Goal: Task Accomplishment & Management: Manage account settings

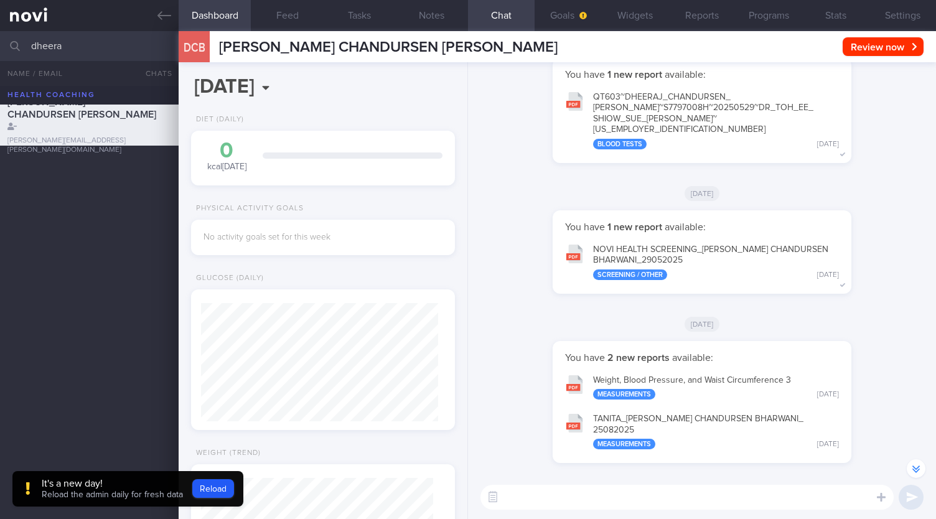
select select "7"
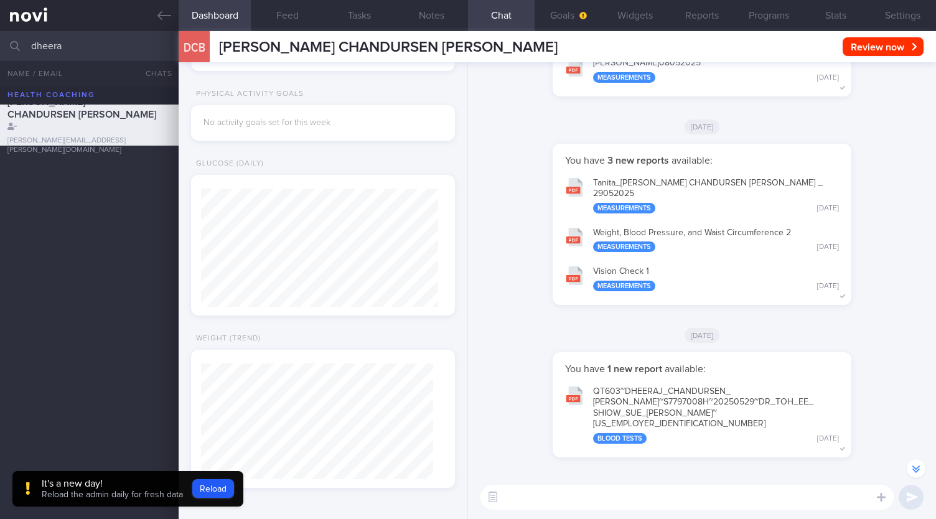
drag, startPoint x: 75, startPoint y: 47, endPoint x: 5, endPoint y: 44, distance: 69.8
click at [5, 44] on div "dheera All active patients Assigned patients All active patients Archived patie…" at bounding box center [468, 46] width 936 height 30
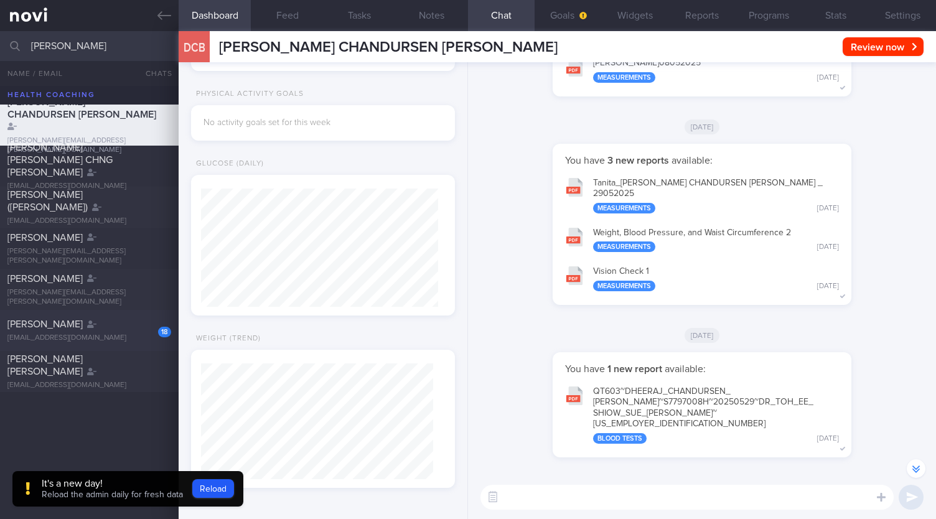
type input "[PERSON_NAME]"
click at [148, 333] on div "18" at bounding box center [156, 327] width 30 height 19
type input "[DATE]"
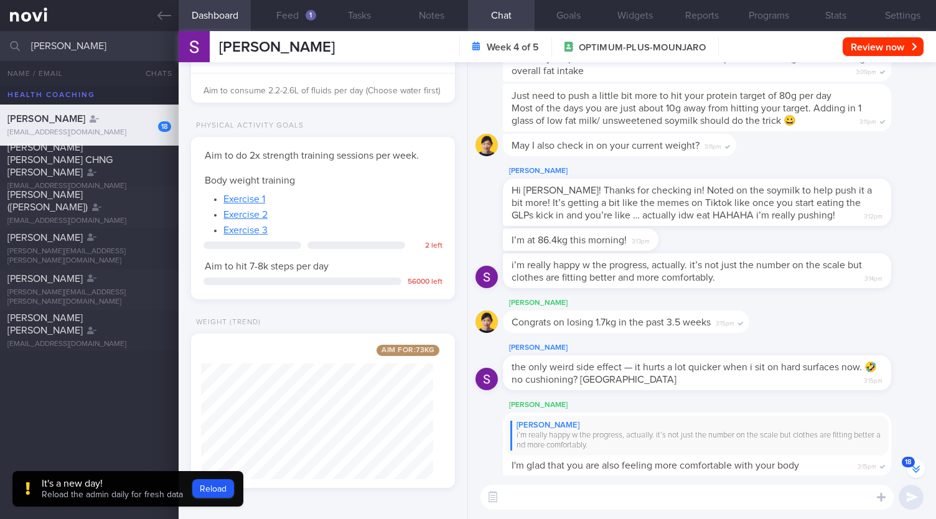
scroll to position [-373, 0]
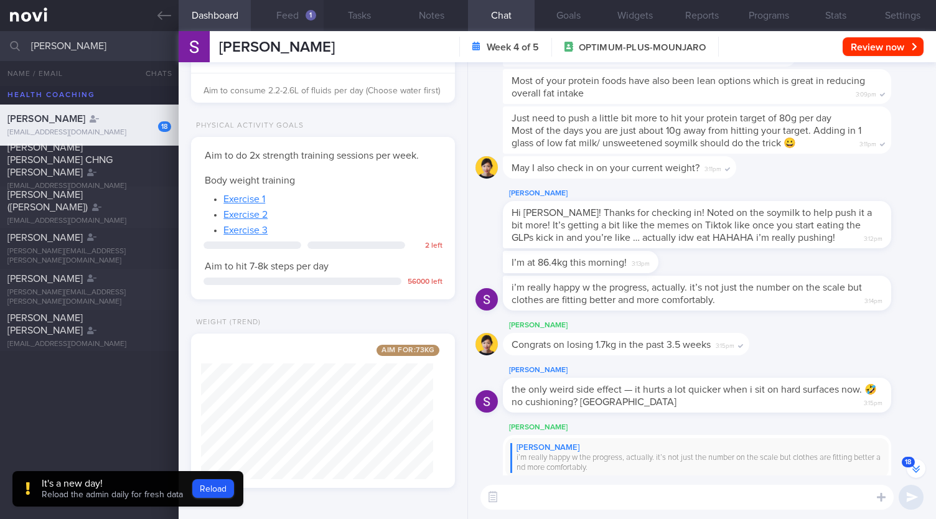
click at [312, 12] on div "1" at bounding box center [311, 15] width 11 height 11
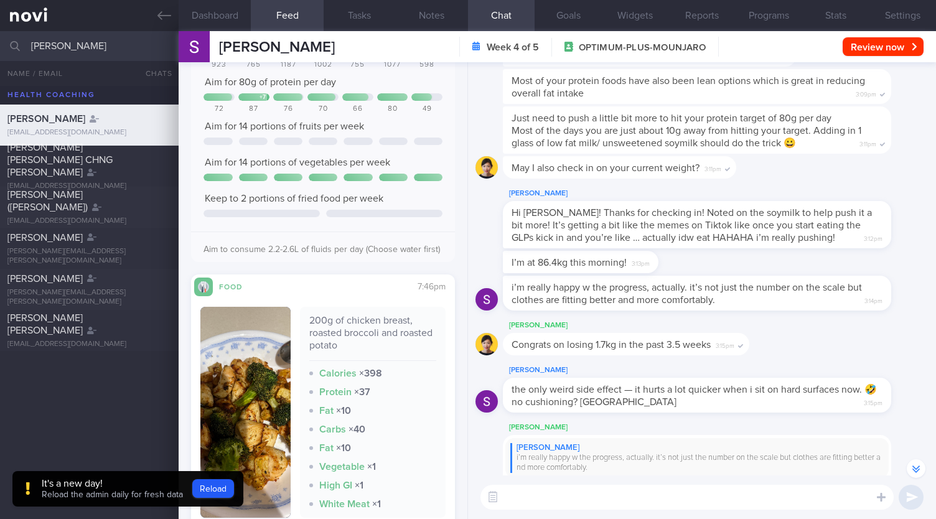
scroll to position [249, 0]
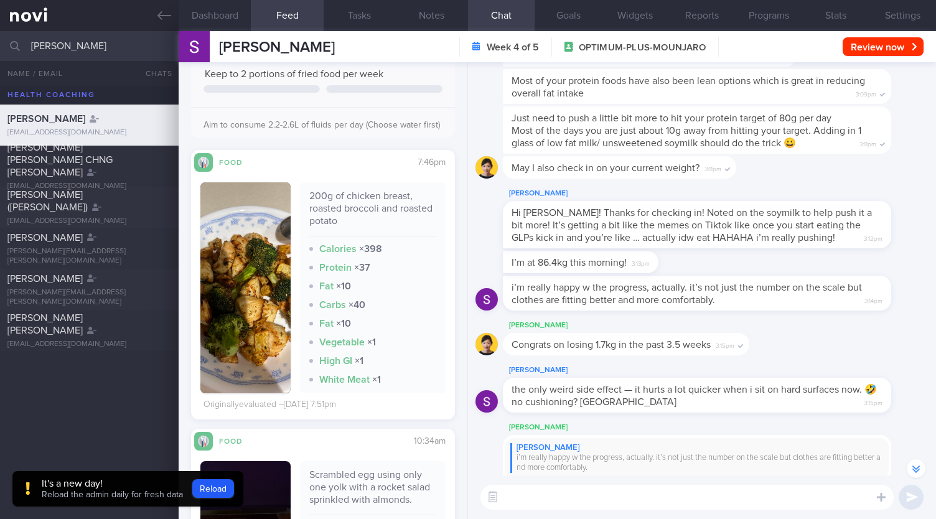
click at [0, 47] on input "[PERSON_NAME]" at bounding box center [468, 46] width 936 height 30
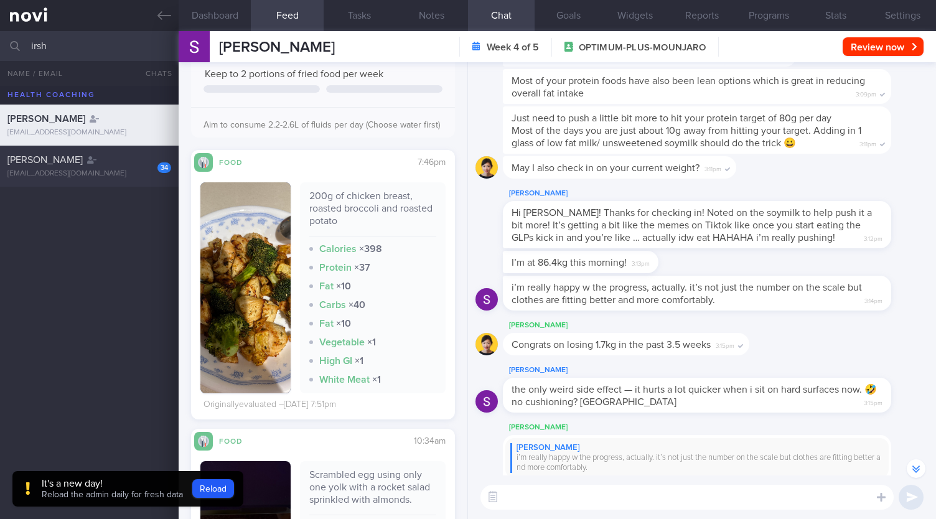
type input "irsh"
click at [89, 177] on div "[EMAIL_ADDRESS][DOMAIN_NAME]" at bounding box center [89, 173] width 164 height 9
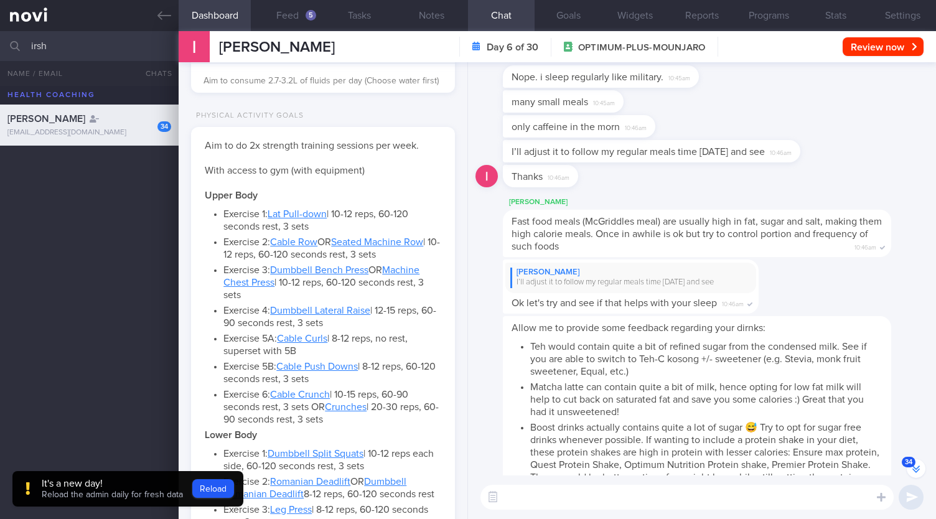
scroll to position [-1957, 0]
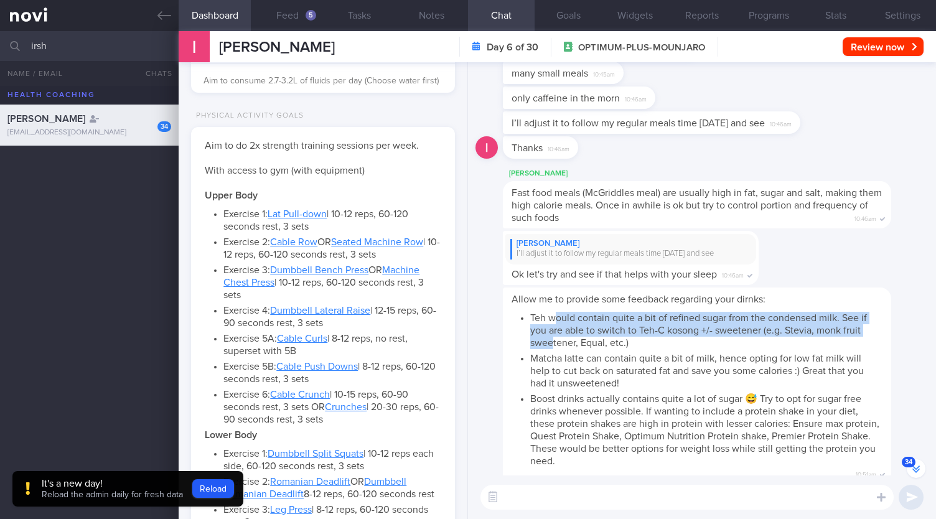
drag, startPoint x: 555, startPoint y: 317, endPoint x: 554, endPoint y: 337, distance: 19.9
click at [554, 337] on li "Teh would contain quite a bit of refined sugar from the condensed milk. See if …" at bounding box center [706, 329] width 352 height 40
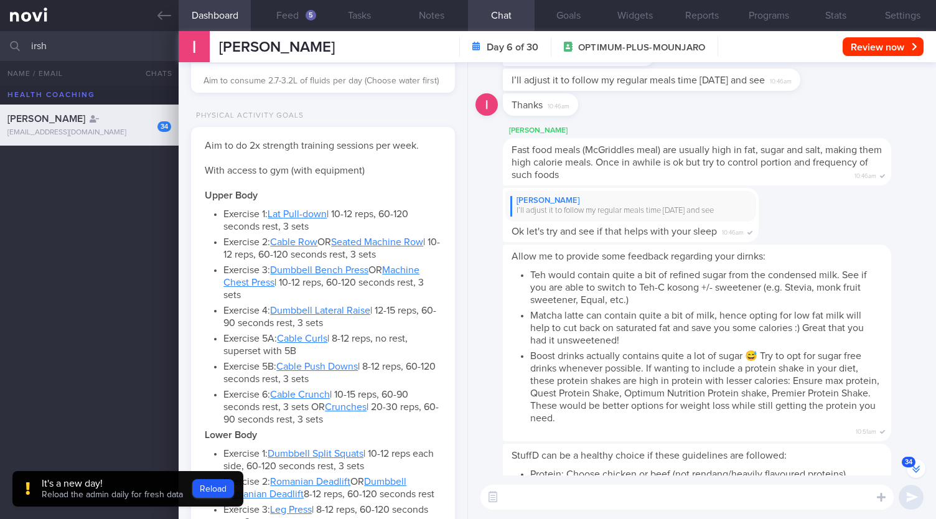
scroll to position [-1895, 0]
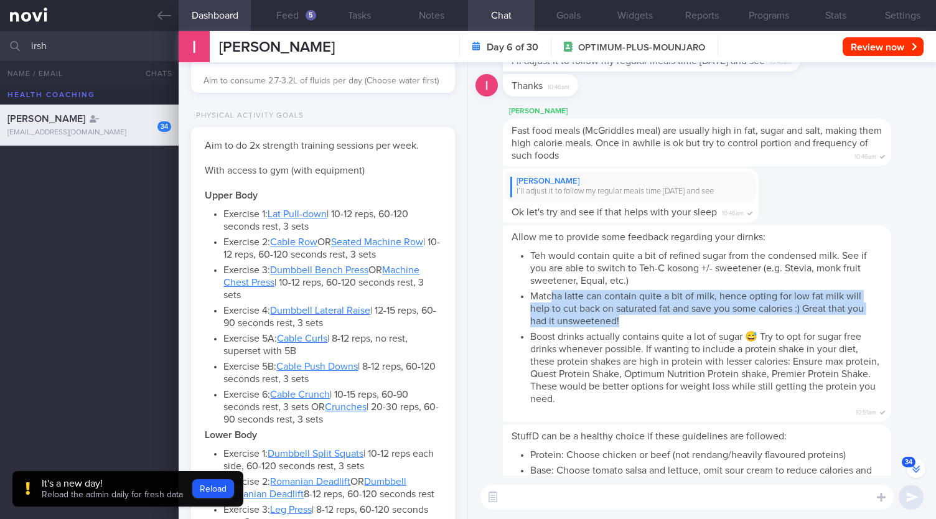
drag, startPoint x: 553, startPoint y: 298, endPoint x: 697, endPoint y: 319, distance: 145.3
click at [697, 319] on li "Matcha latte can contain quite a bit of milk, hence opting for low fat milk wil…" at bounding box center [706, 307] width 352 height 40
click at [631, 319] on li "Matcha latte can contain quite a bit of milk, hence opting for low fat milk wil…" at bounding box center [706, 307] width 352 height 40
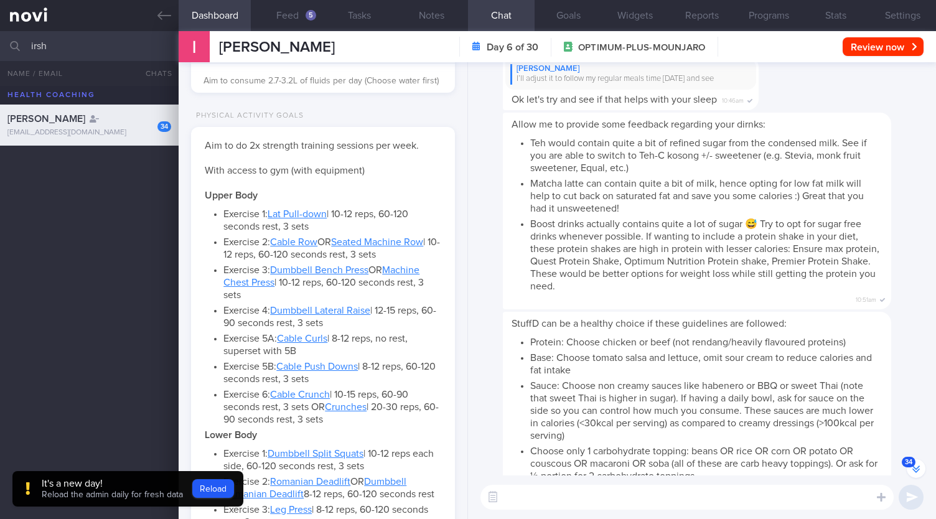
scroll to position [-1770, 0]
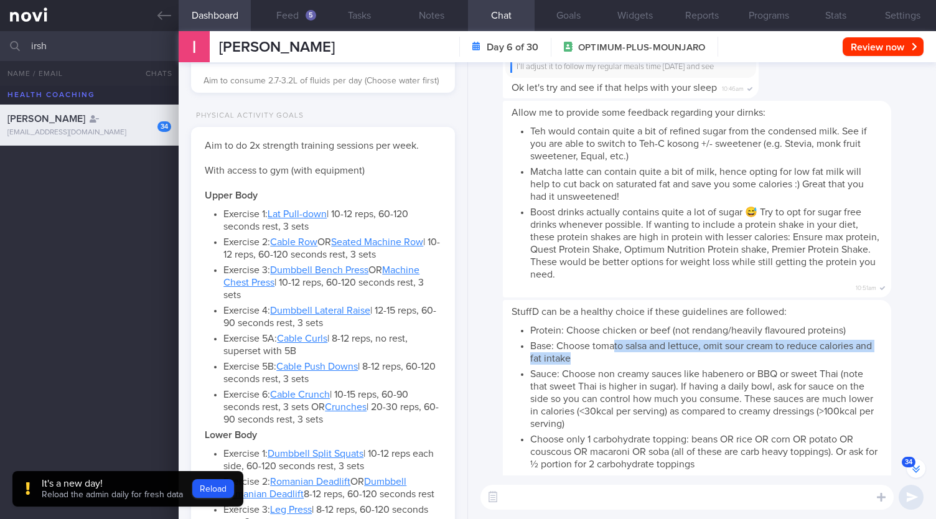
drag, startPoint x: 613, startPoint y: 344, endPoint x: 616, endPoint y: 360, distance: 15.9
click at [616, 360] on li "Base: Choose tomato salsa and lettuce, omit sour cream to reduce calories and f…" at bounding box center [706, 351] width 352 height 28
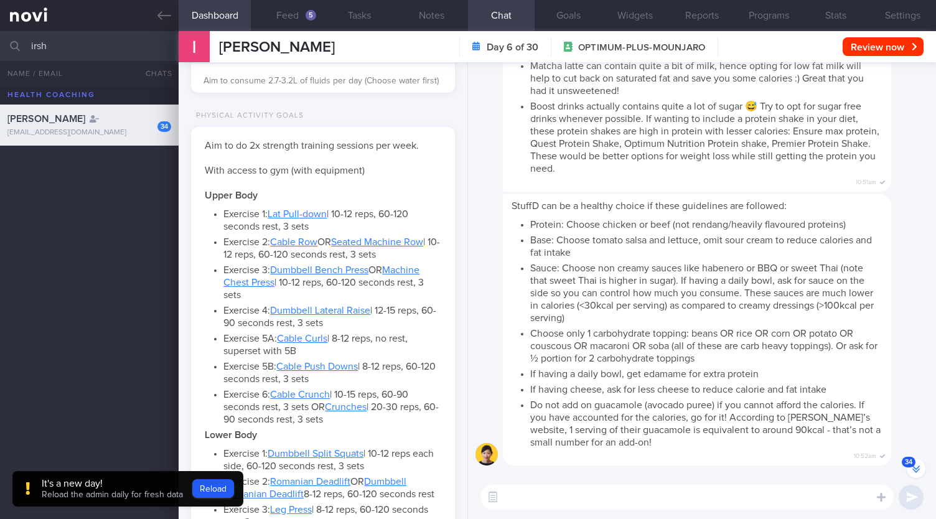
scroll to position [-1681, 0]
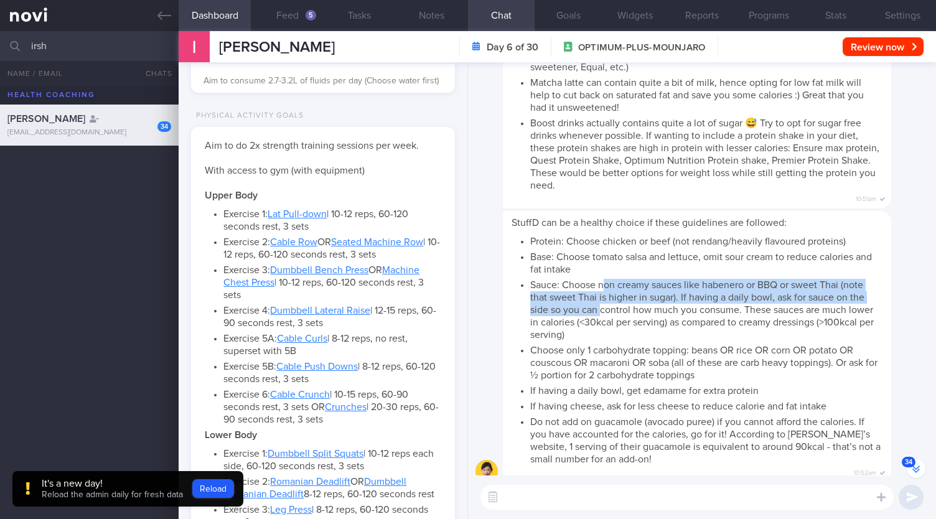
drag, startPoint x: 603, startPoint y: 290, endPoint x: 600, endPoint y: 307, distance: 17.0
click at [600, 307] on li "Sauce: Choose non creamy sauces like habenero or BBQ or sweet Thai (note that s…" at bounding box center [706, 308] width 352 height 65
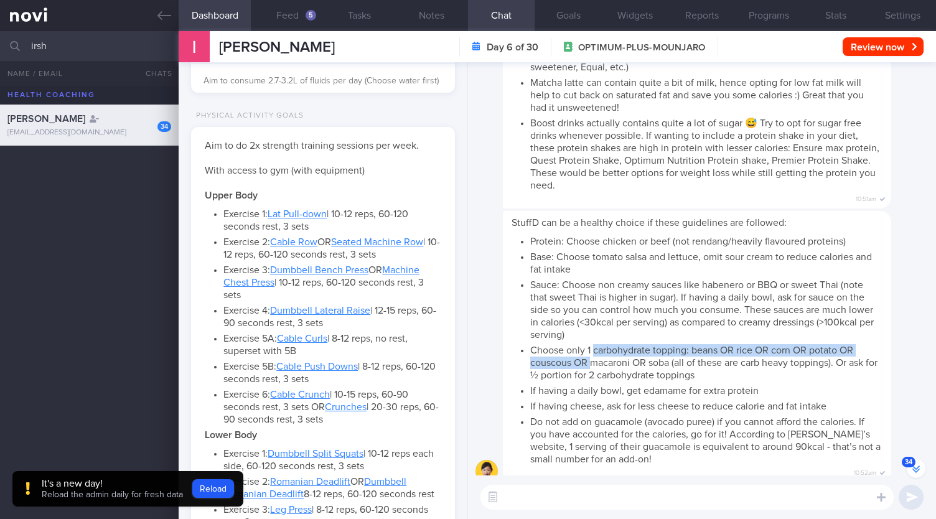
drag, startPoint x: 593, startPoint y: 353, endPoint x: 594, endPoint y: 365, distance: 12.5
click at [594, 365] on li "Choose only 1 carbohydrate topping: beans OR rice OR corn OR potato OR couscous…" at bounding box center [706, 361] width 352 height 40
drag, startPoint x: 532, startPoint y: 352, endPoint x: 697, endPoint y: 354, distance: 165.6
click at [697, 354] on li "Choose only 1 carbohydrate topping: beans OR rice OR corn OR potato OR couscous…" at bounding box center [706, 361] width 352 height 40
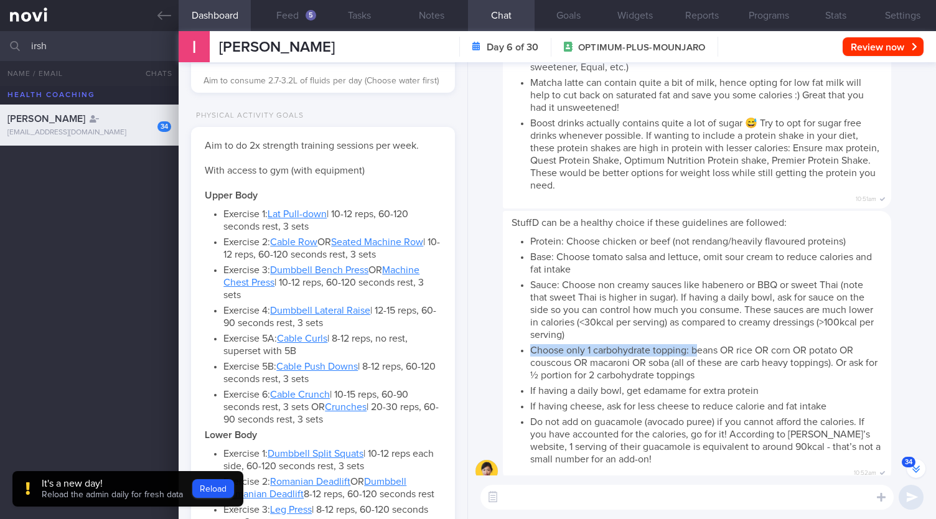
click at [697, 354] on li "Choose only 1 carbohydrate topping: beans OR rice OR corn OR potato OR couscous…" at bounding box center [706, 361] width 352 height 40
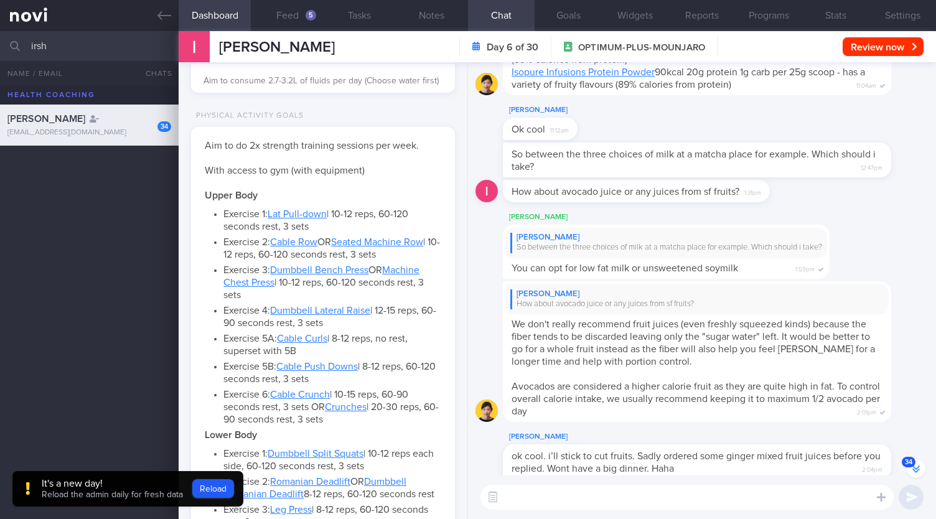
scroll to position [0, 0]
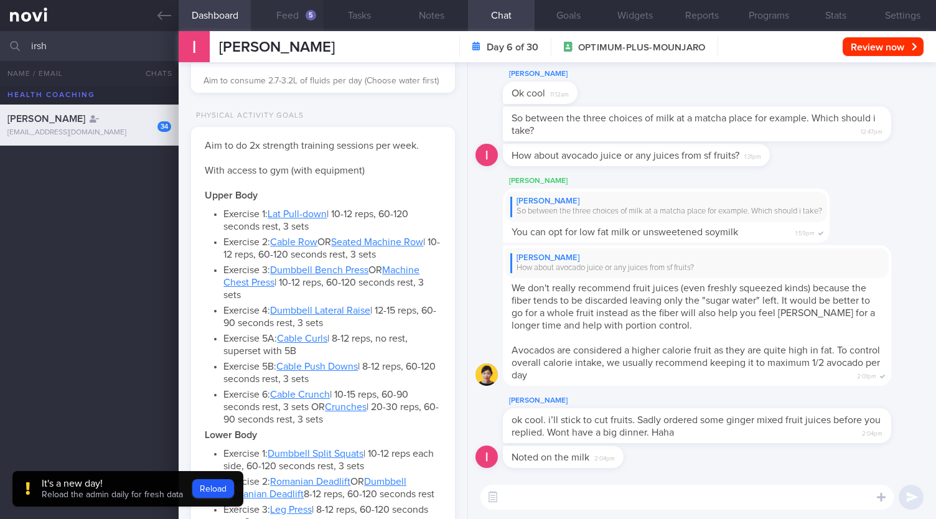
click at [298, 14] on button "Feed 5" at bounding box center [287, 15] width 72 height 31
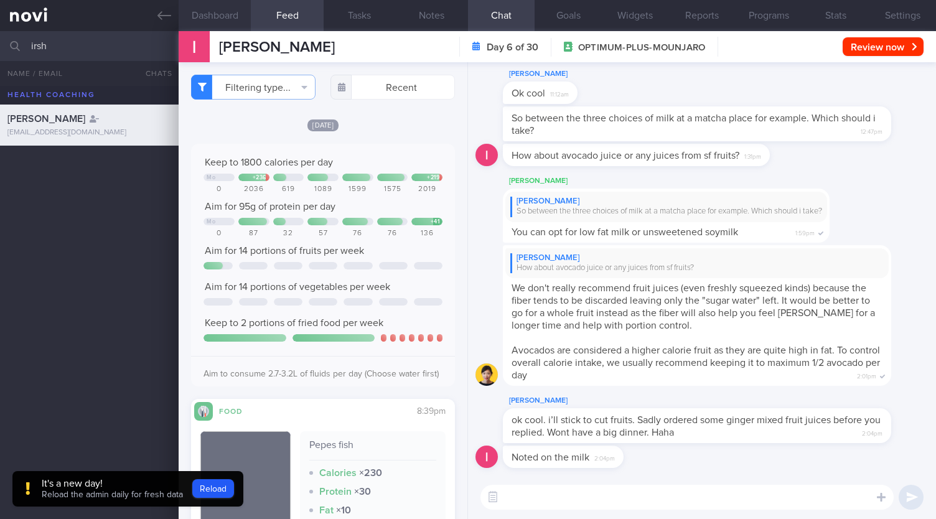
click at [220, 26] on button "Dashboard" at bounding box center [215, 15] width 72 height 31
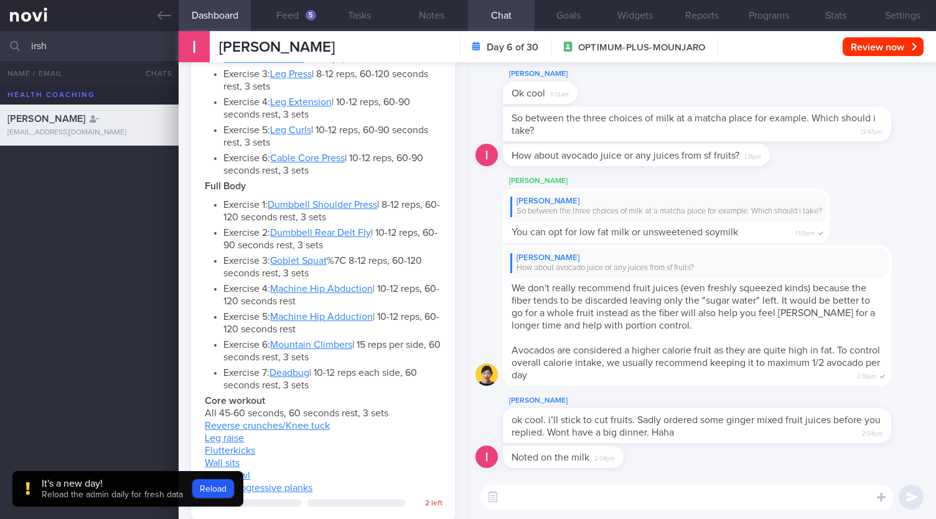
scroll to position [1115, 0]
